Goal: Find specific page/section: Find specific page/section

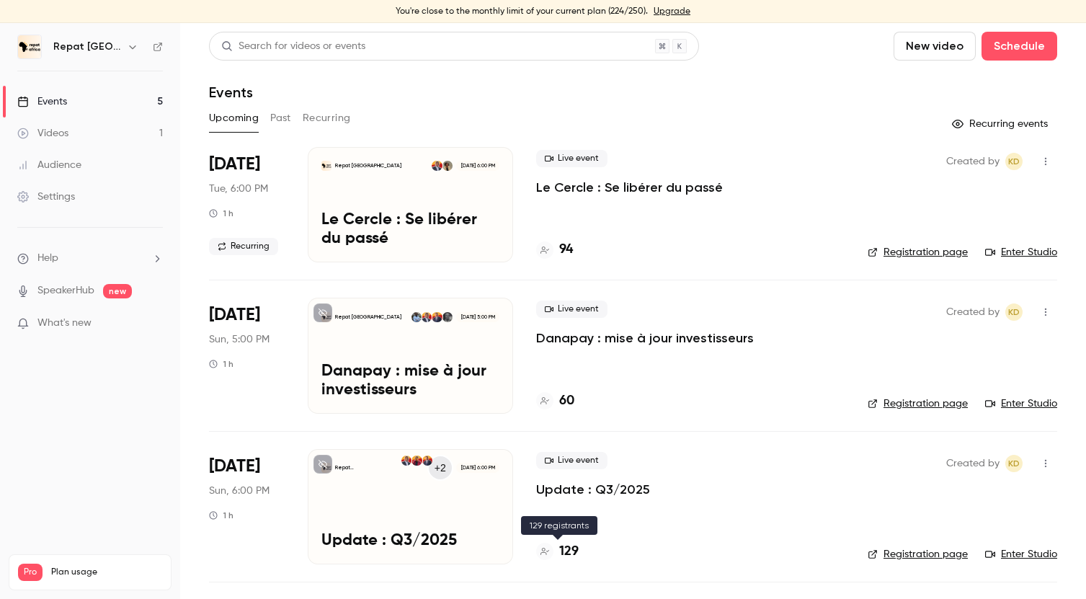
click at [571, 548] on h4 "129" at bounding box center [568, 551] width 19 height 19
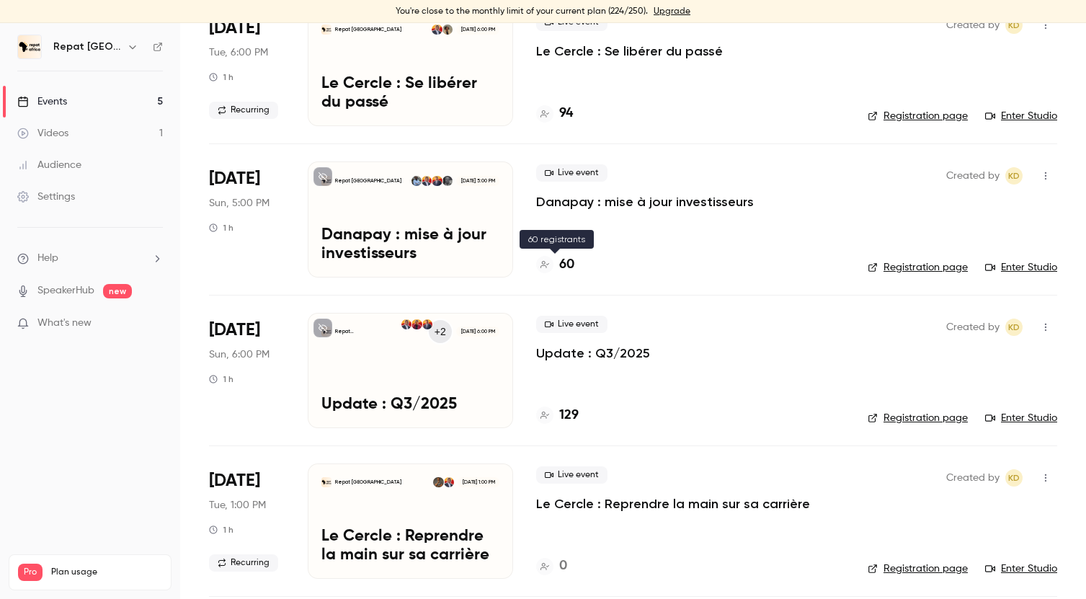
scroll to position [89, 0]
